Goal: Information Seeking & Learning: Learn about a topic

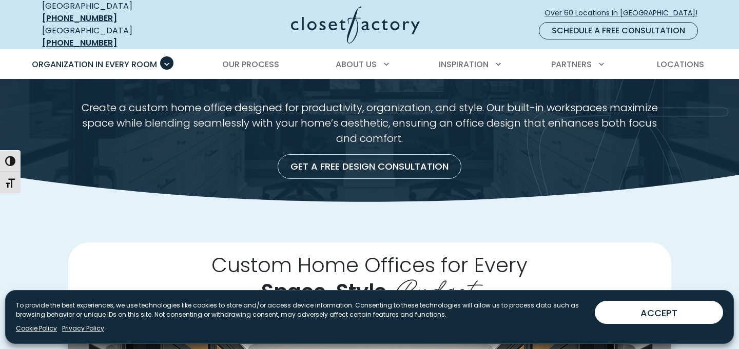
scroll to position [56, 0]
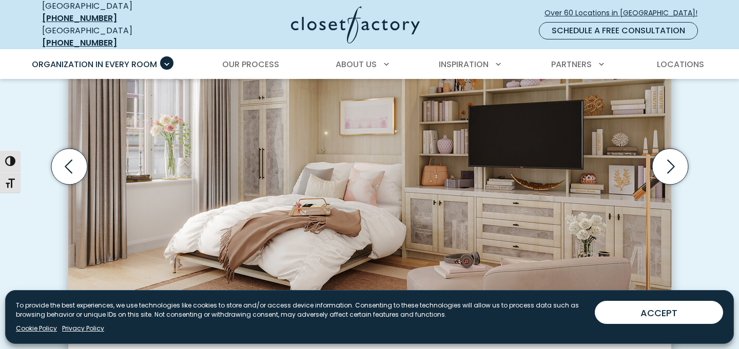
scroll to position [372, 0]
click at [674, 162] on icon "Next slide" at bounding box center [670, 166] width 36 height 36
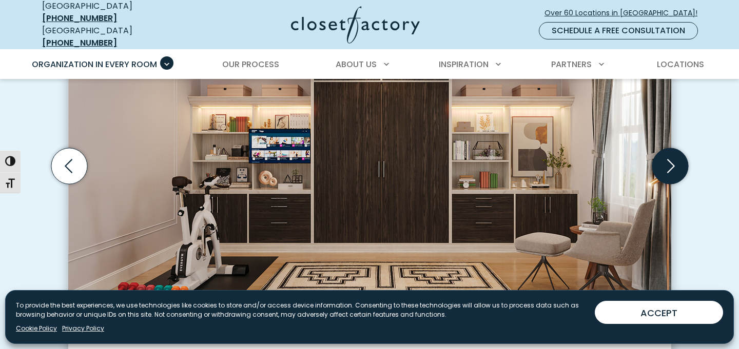
click at [674, 162] on icon "Next slide" at bounding box center [670, 166] width 36 height 36
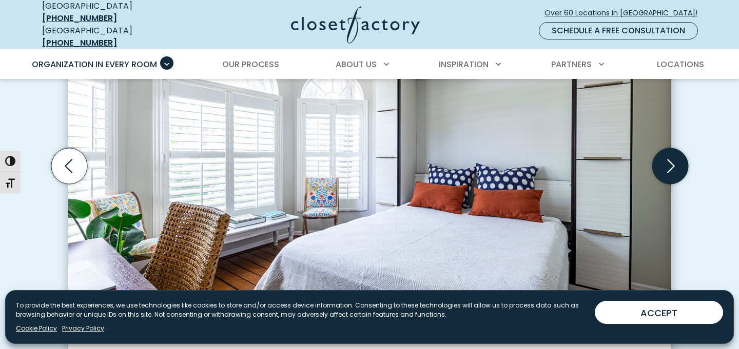
click at [674, 162] on icon "Next slide" at bounding box center [670, 166] width 36 height 36
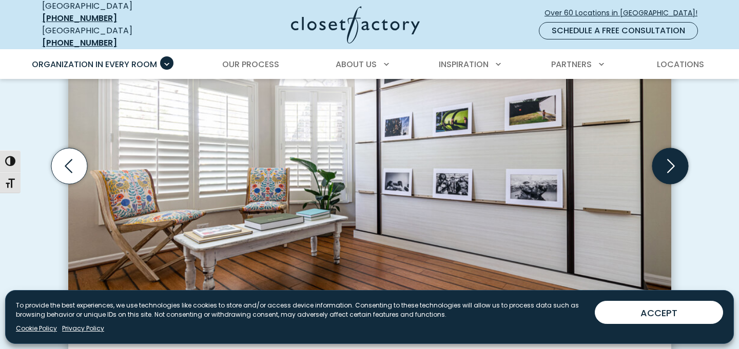
click at [674, 162] on icon "Next slide" at bounding box center [670, 166] width 36 height 36
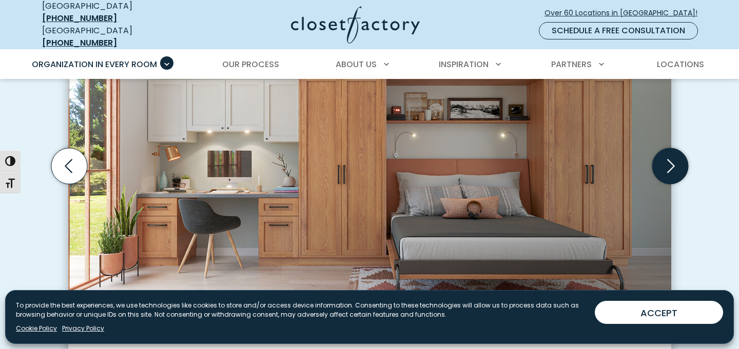
click at [674, 162] on icon "Next slide" at bounding box center [670, 166] width 36 height 36
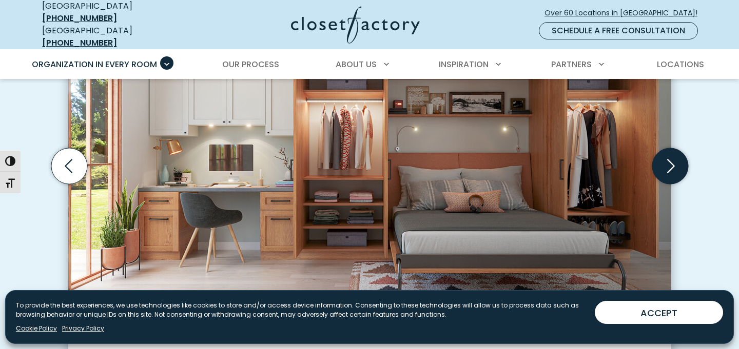
click at [674, 162] on icon "Next slide" at bounding box center [670, 166] width 36 height 36
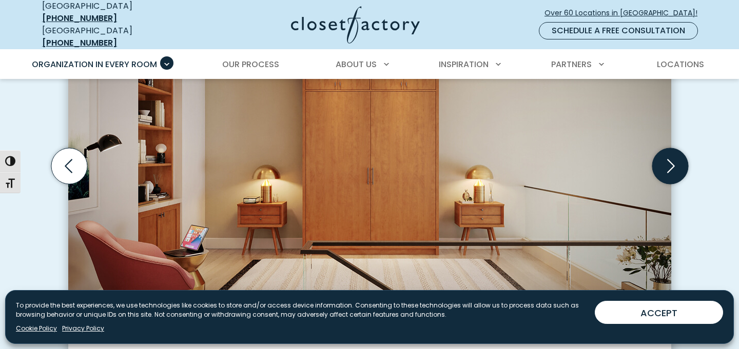
click at [674, 162] on icon "Next slide" at bounding box center [670, 166] width 36 height 36
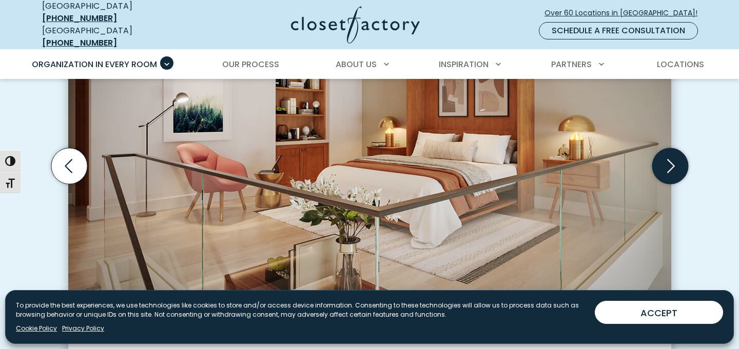
click at [674, 162] on icon "Next slide" at bounding box center [670, 166] width 36 height 36
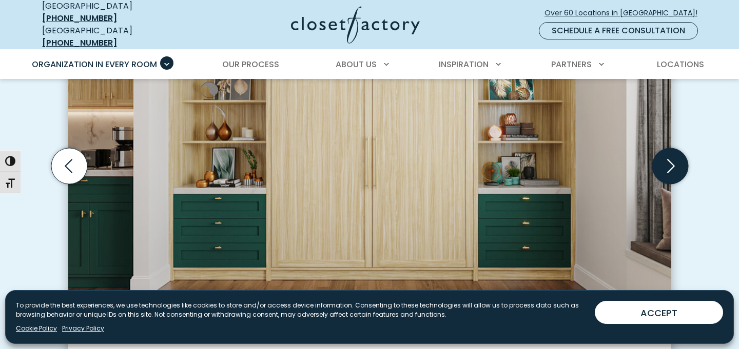
click at [674, 162] on icon "Next slide" at bounding box center [670, 166] width 36 height 36
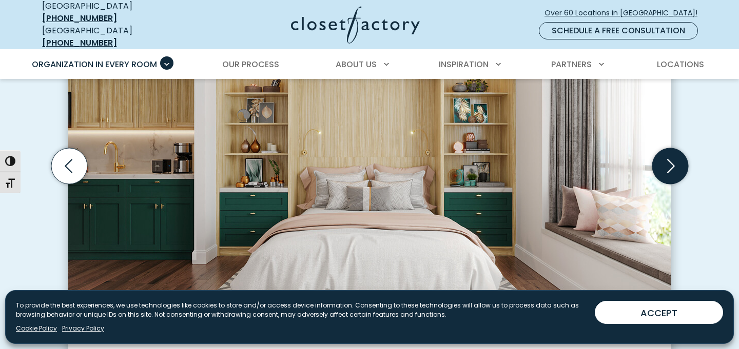
click at [674, 162] on icon "Next slide" at bounding box center [670, 166] width 36 height 36
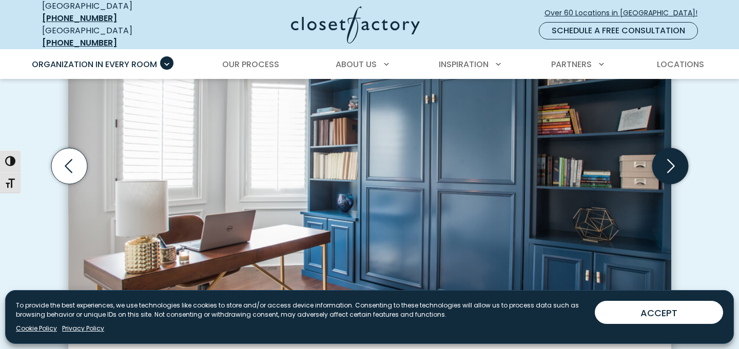
click at [674, 162] on icon "Next slide" at bounding box center [670, 166] width 36 height 36
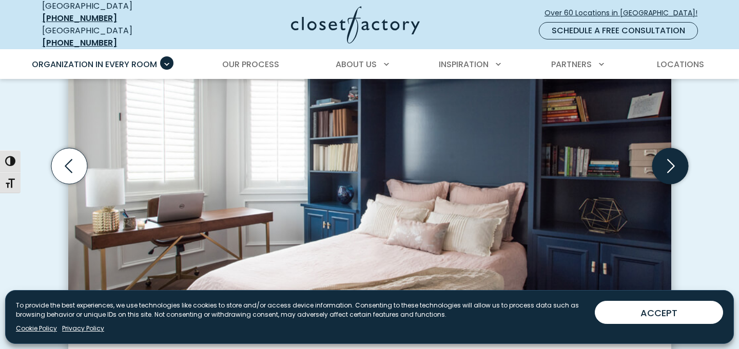
click at [674, 162] on icon "Next slide" at bounding box center [670, 166] width 36 height 36
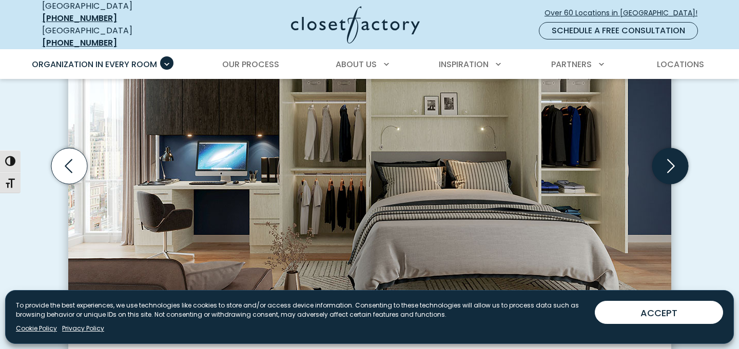
click at [674, 162] on icon "Next slide" at bounding box center [670, 166] width 36 height 36
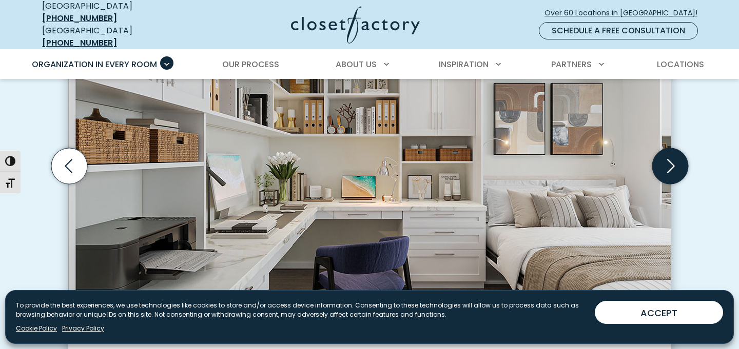
click at [674, 162] on icon "Next slide" at bounding box center [670, 166] width 36 height 36
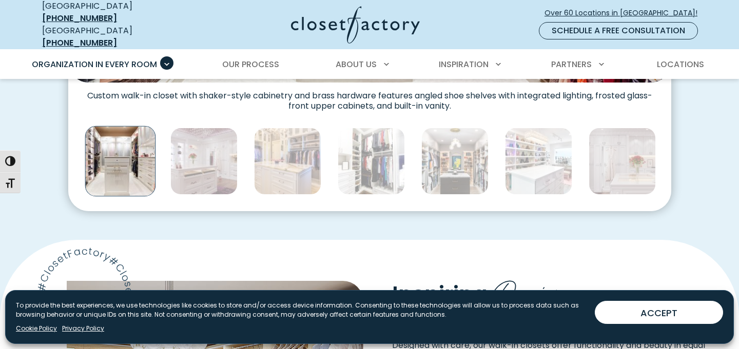
scroll to position [605, 0]
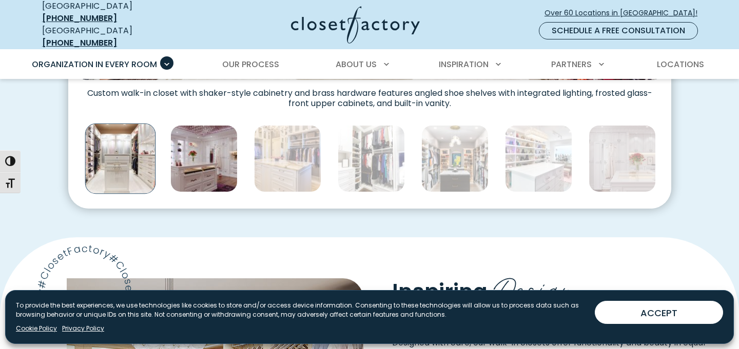
click at [209, 161] on img "Thumbnail Gallery" at bounding box center [203, 158] width 67 height 67
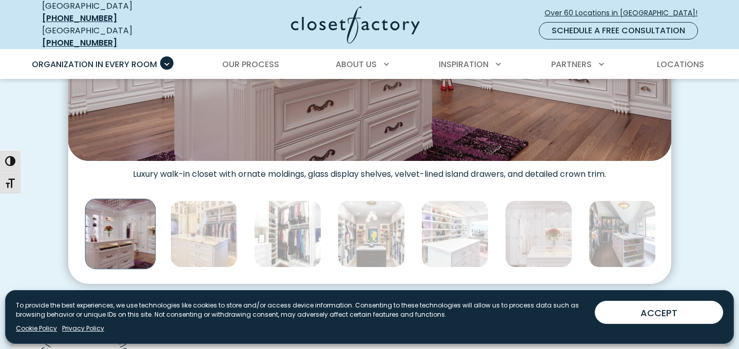
scroll to position [542, 0]
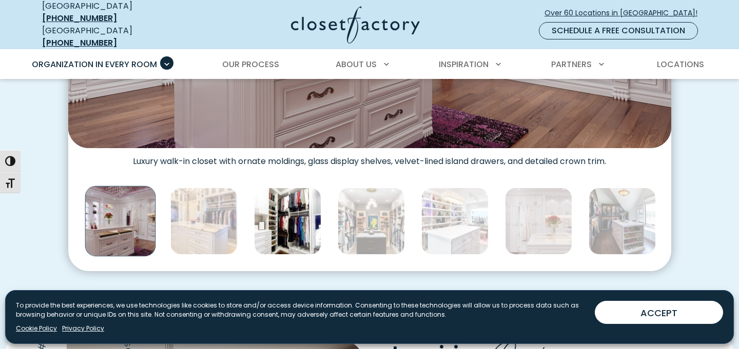
click at [287, 215] on img "Thumbnail Gallery" at bounding box center [287, 221] width 67 height 67
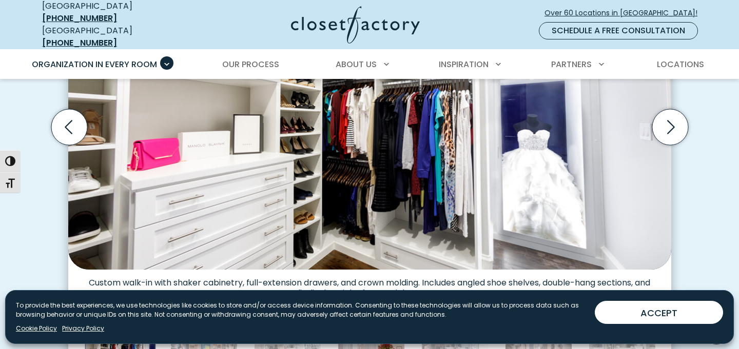
scroll to position [319, 0]
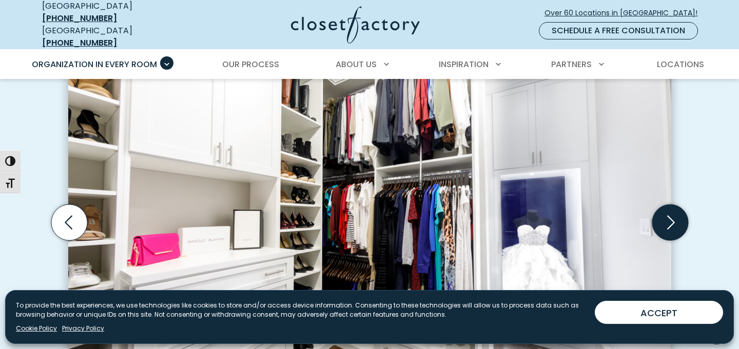
click at [659, 215] on icon "Next slide" at bounding box center [670, 223] width 36 height 36
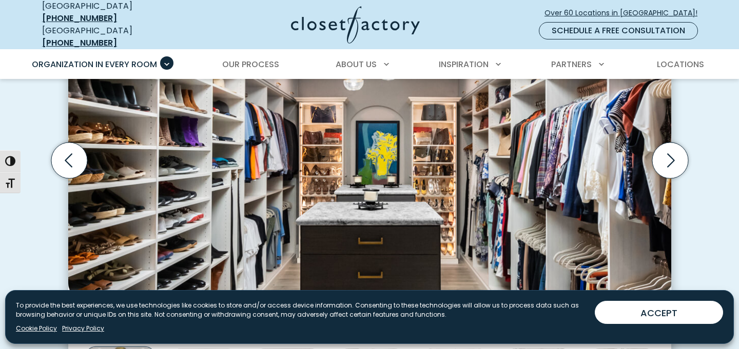
scroll to position [387, 0]
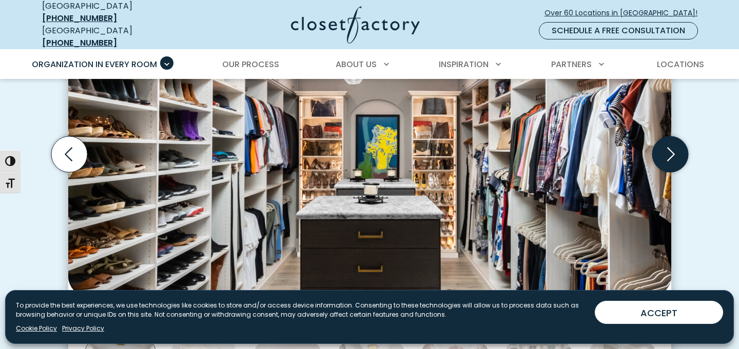
click at [669, 149] on icon "Next slide" at bounding box center [670, 155] width 36 height 36
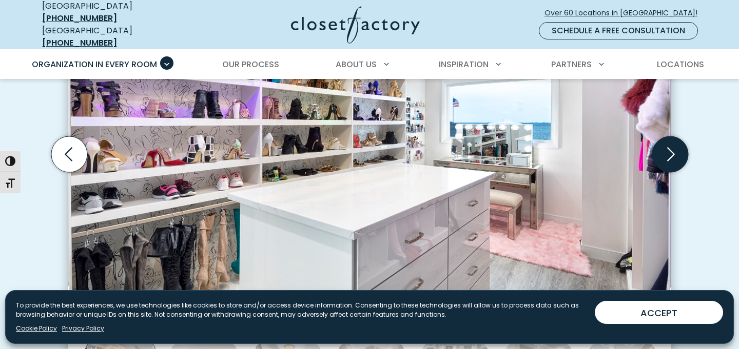
click at [669, 149] on icon "Next slide" at bounding box center [670, 155] width 36 height 36
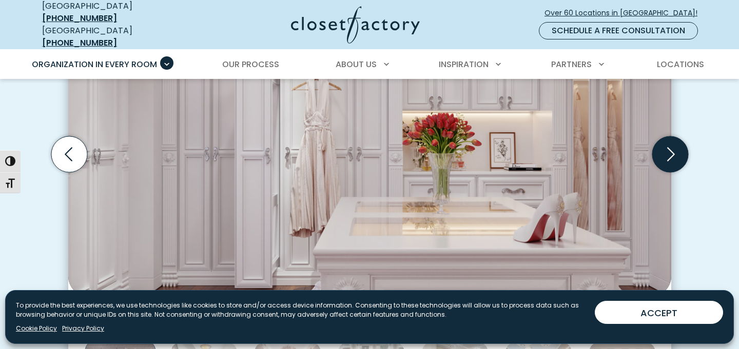
click at [669, 149] on icon "Next slide" at bounding box center [670, 155] width 36 height 36
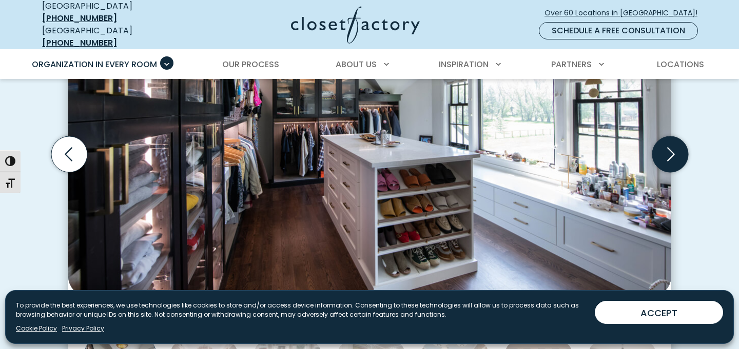
click at [669, 149] on icon "Next slide" at bounding box center [670, 155] width 36 height 36
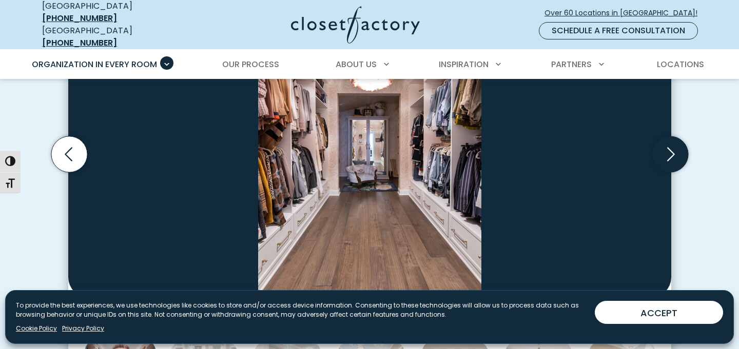
click at [669, 149] on icon "Next slide" at bounding box center [670, 155] width 36 height 36
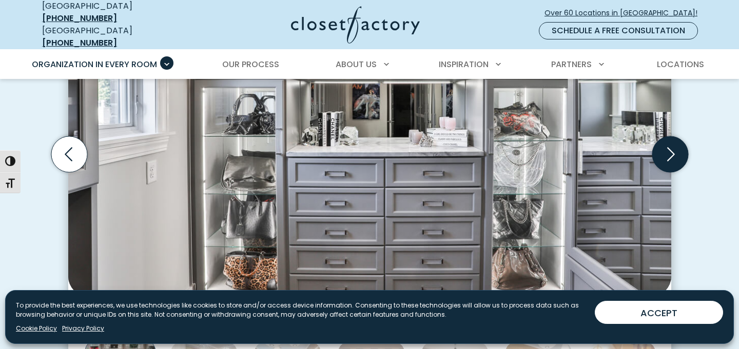
click at [669, 149] on icon "Next slide" at bounding box center [670, 155] width 36 height 36
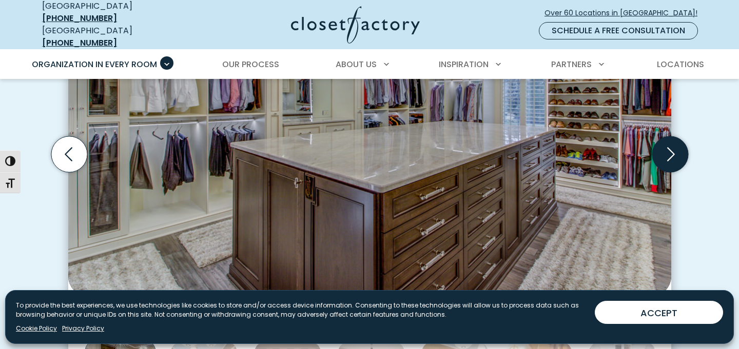
click at [669, 149] on icon "Next slide" at bounding box center [670, 155] width 36 height 36
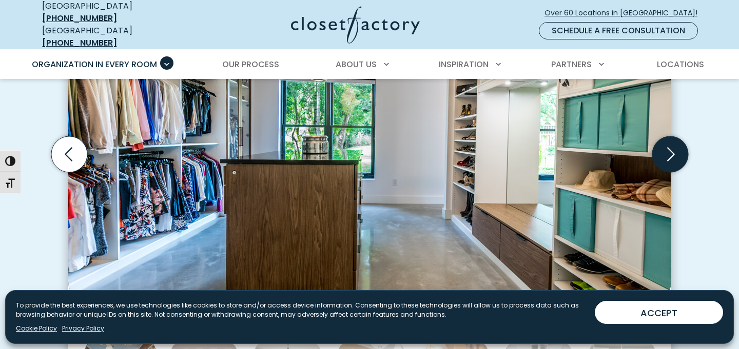
click at [669, 149] on icon "Next slide" at bounding box center [670, 155] width 36 height 36
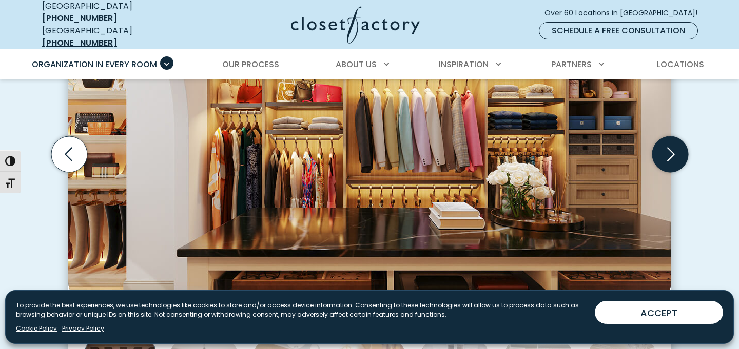
click at [669, 149] on icon "Next slide" at bounding box center [670, 155] width 36 height 36
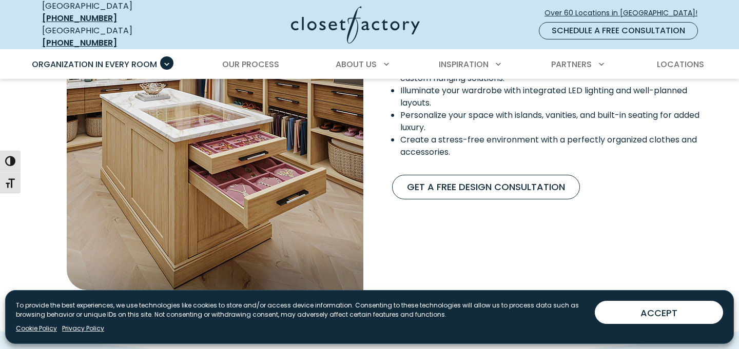
scroll to position [954, 0]
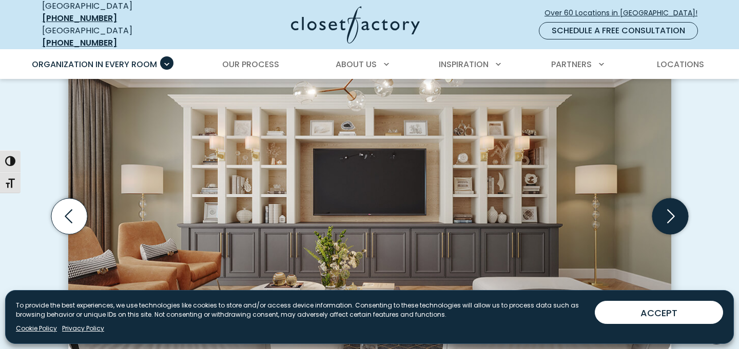
scroll to position [305, 0]
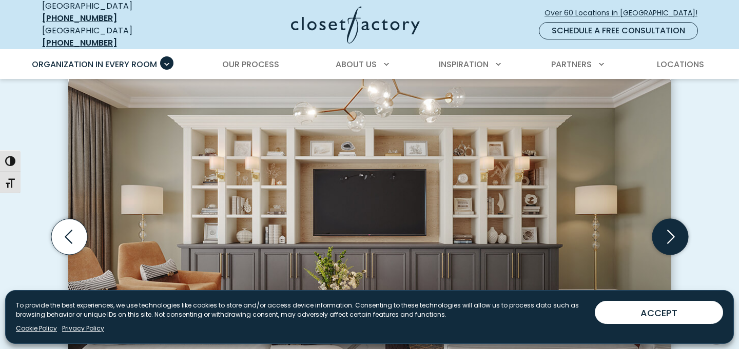
click at [670, 222] on icon "Next slide" at bounding box center [670, 237] width 36 height 36
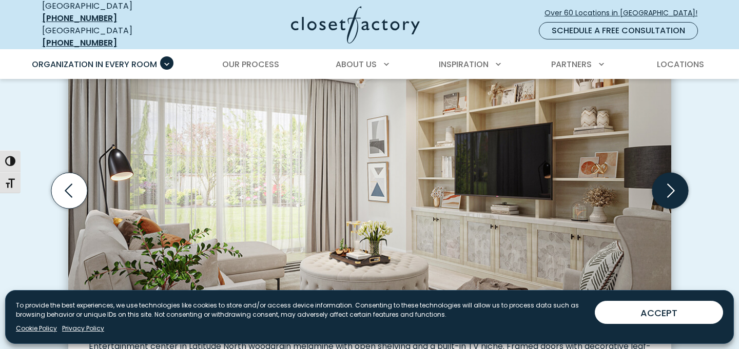
scroll to position [356, 0]
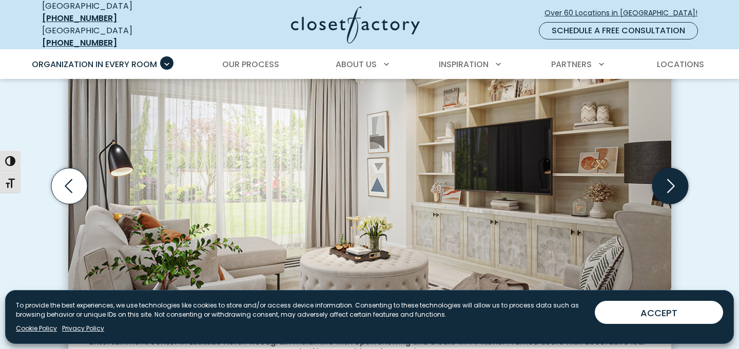
click at [668, 183] on icon "Next slide" at bounding box center [670, 186] width 36 height 36
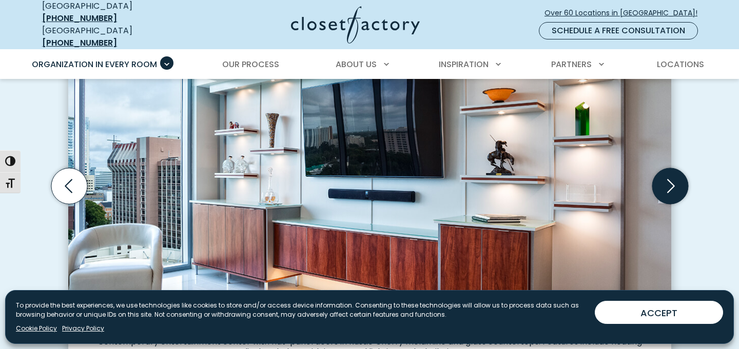
click at [668, 183] on icon "Next slide" at bounding box center [670, 186] width 36 height 36
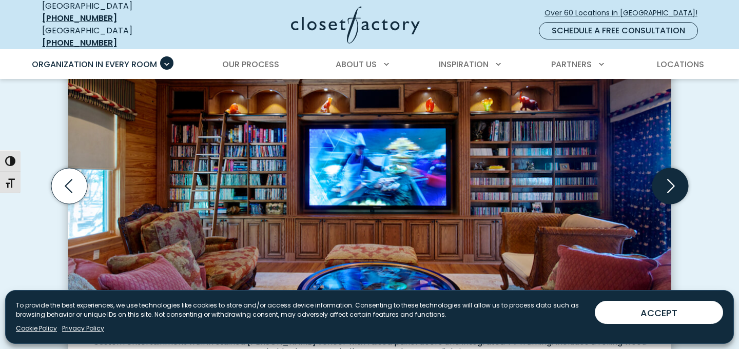
click at [668, 183] on icon "Next slide" at bounding box center [670, 186] width 36 height 36
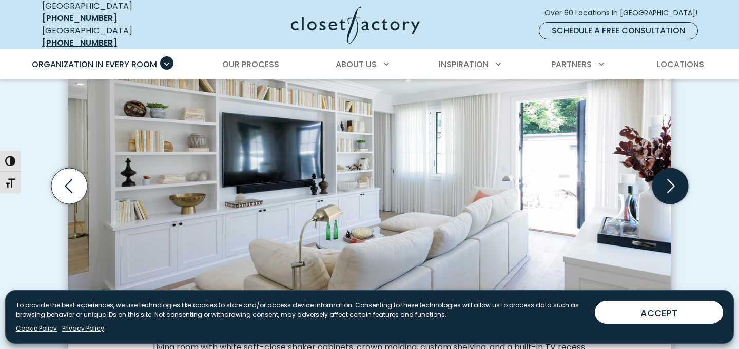
click at [668, 183] on icon "Next slide" at bounding box center [670, 186] width 36 height 36
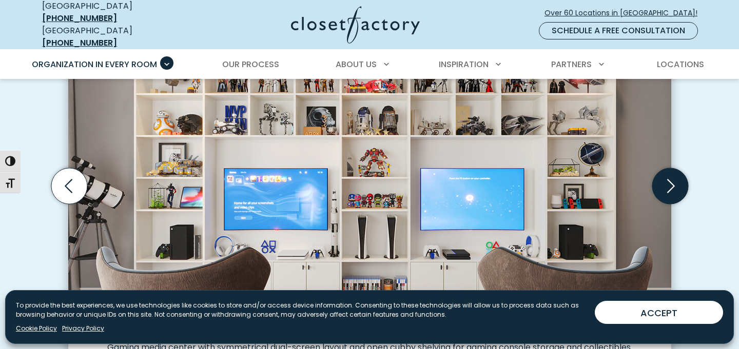
click at [668, 183] on icon "Next slide" at bounding box center [670, 186] width 36 height 36
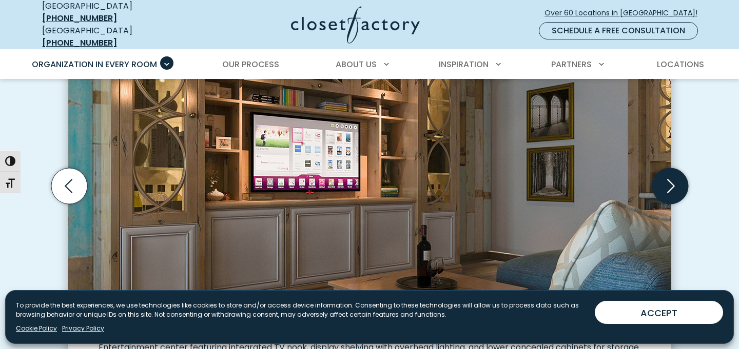
click at [668, 183] on icon "Next slide" at bounding box center [670, 186] width 36 height 36
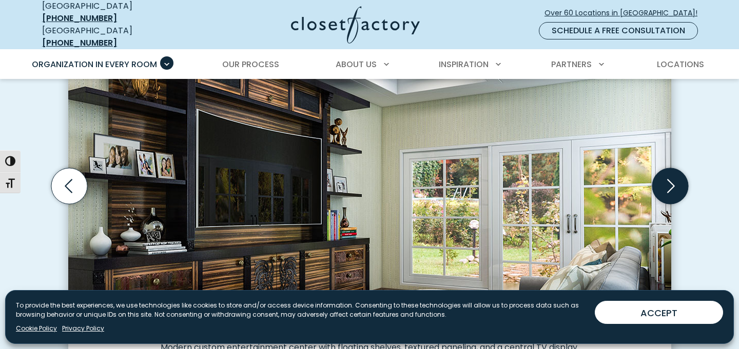
click at [668, 183] on icon "Next slide" at bounding box center [670, 186] width 36 height 36
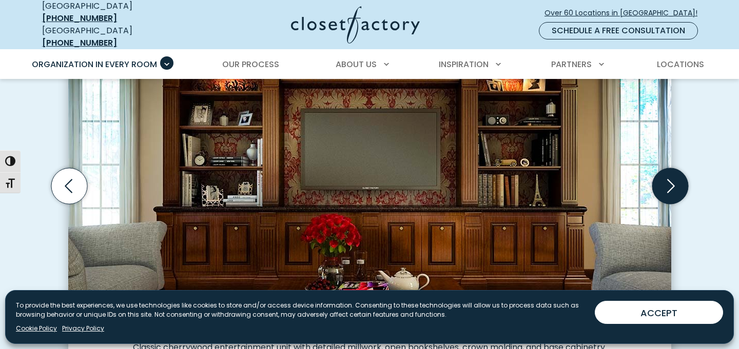
click at [668, 183] on icon "Next slide" at bounding box center [670, 186] width 36 height 36
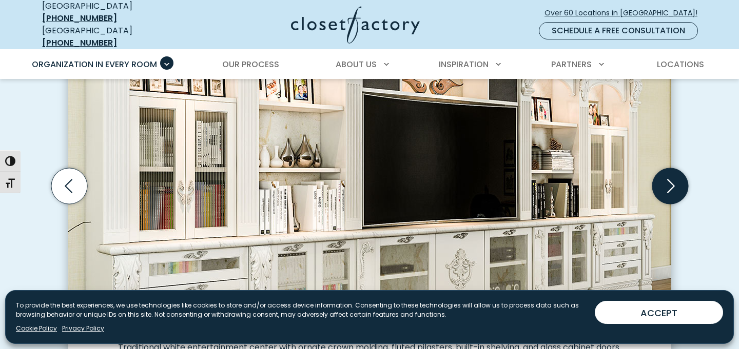
click at [668, 183] on icon "Next slide" at bounding box center [670, 186] width 36 height 36
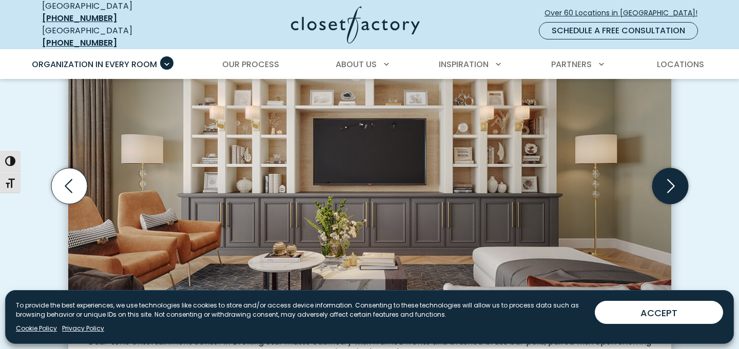
click at [668, 183] on icon "Next slide" at bounding box center [670, 186] width 36 height 36
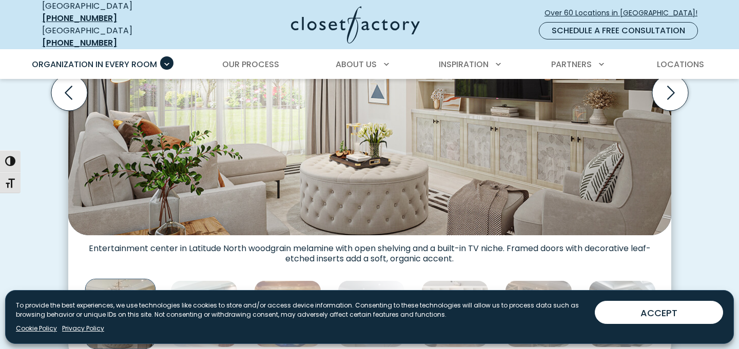
scroll to position [456, 0]
